Goal: Transaction & Acquisition: Purchase product/service

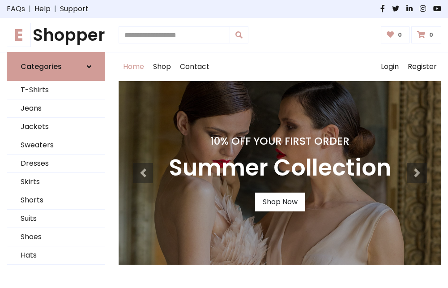
click at [224, 144] on h4 "10% Off Your First Order" at bounding box center [280, 141] width 222 height 13
click at [280, 202] on link "Shop Now" at bounding box center [280, 201] width 50 height 19
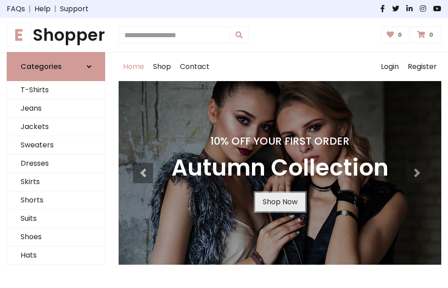
click at [280, 202] on link "Shop Now" at bounding box center [280, 201] width 50 height 19
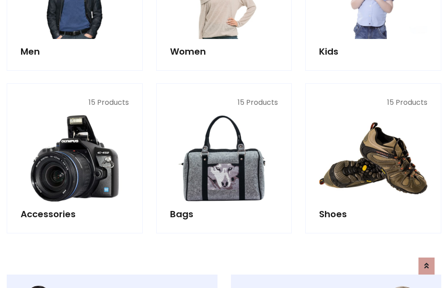
scroll to position [892, 0]
